Goal: Navigation & Orientation: Understand site structure

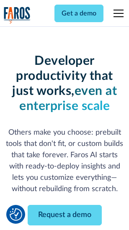
scroll to position [100, 0]
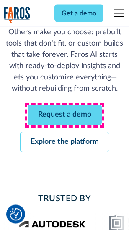
click at [64, 115] on link "Request a demo" at bounding box center [65, 115] width 74 height 20
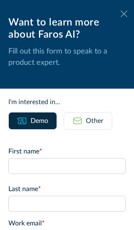
click at [120, 14] on icon at bounding box center [123, 13] width 7 height 6
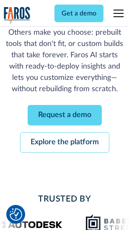
scroll to position [127, 0]
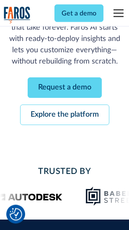
click at [64, 115] on link "Explore the platform" at bounding box center [64, 115] width 89 height 20
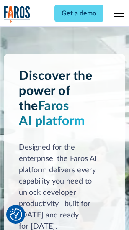
scroll to position [6364, 0]
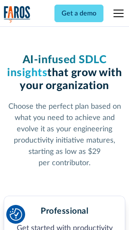
scroll to position [1324, 0]
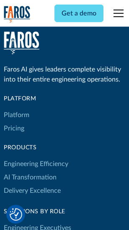
click at [16, 115] on link "Platform" at bounding box center [16, 114] width 25 height 13
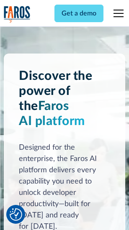
scroll to position [6632, 0]
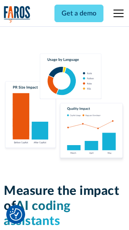
scroll to position [5216, 0]
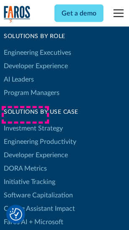
click at [25, 162] on link "DORA Metrics" at bounding box center [25, 168] width 43 height 13
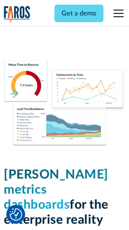
scroll to position [3699, 0]
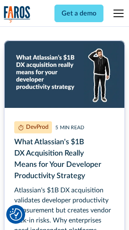
scroll to position [3789, 0]
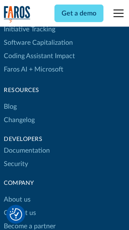
click at [19, 115] on link "Changelog" at bounding box center [19, 119] width 31 height 13
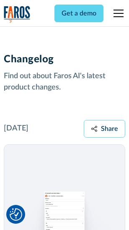
scroll to position [10245, 0]
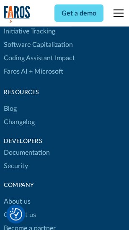
click at [17, 195] on link "About us" at bounding box center [17, 201] width 27 height 13
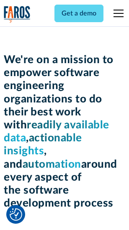
scroll to position [2889, 0]
